Goal: Information Seeking & Learning: Learn about a topic

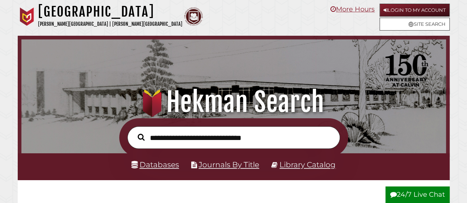
scroll to position [140, 421]
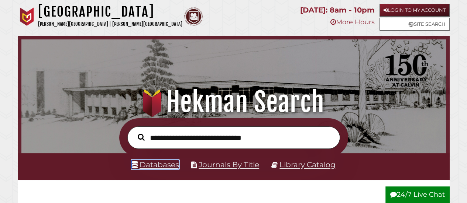
click at [162, 167] on link "Databases" at bounding box center [155, 164] width 48 height 9
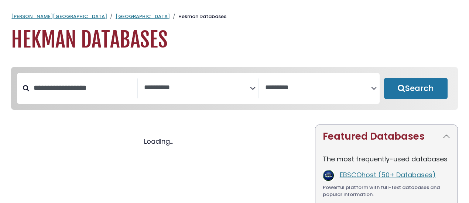
select select "Database Subject Filter"
select select "Database Vendors Filter"
select select "Database Subject Filter"
select select "Database Vendors Filter"
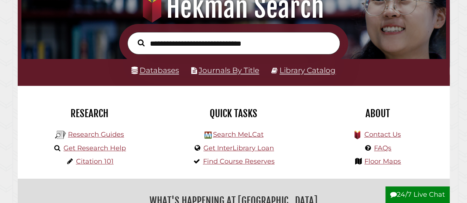
scroll to position [101, 0]
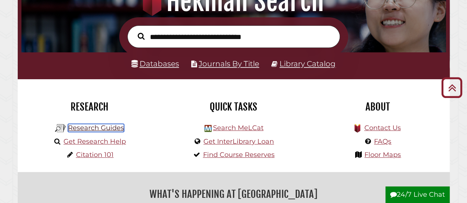
click at [72, 130] on link "Research Guides" at bounding box center [96, 128] width 56 height 8
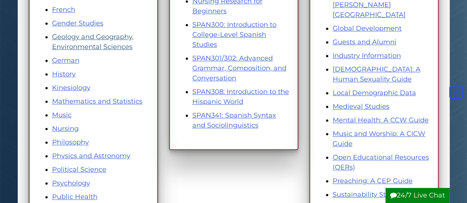
scroll to position [346, 0]
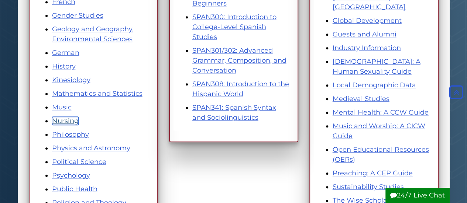
click at [67, 121] on link "Nursing" at bounding box center [65, 121] width 27 height 8
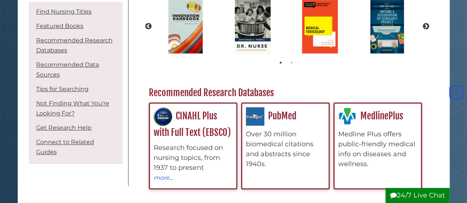
scroll to position [216, 0]
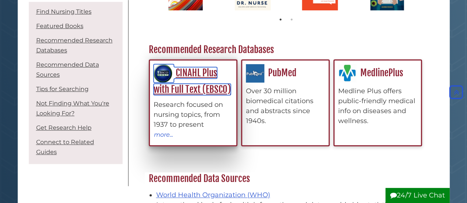
click at [209, 90] on link "CINAHL Plus with Full Text (EBSCO)" at bounding box center [192, 81] width 77 height 28
